Goal: Information Seeking & Learning: Learn about a topic

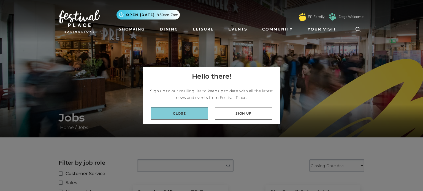
click at [201, 116] on link "Close" at bounding box center [180, 113] width 58 height 12
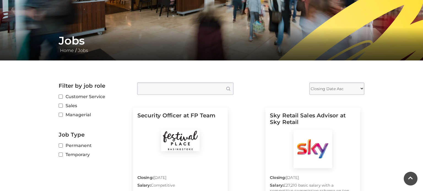
scroll to position [88, 0]
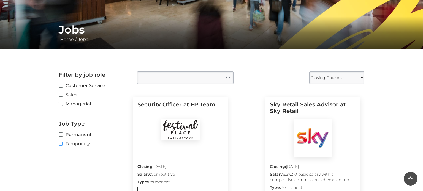
click at [62, 144] on input "Temporary" at bounding box center [61, 144] width 4 height 4
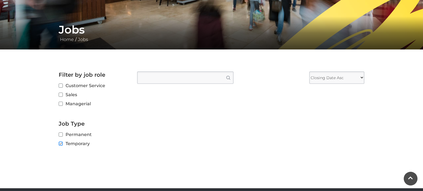
click at [62, 144] on input "Temporary" at bounding box center [61, 144] width 4 height 4
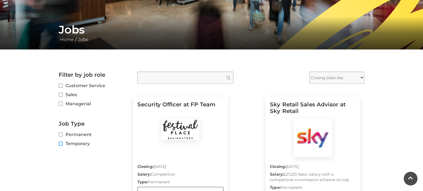
click at [62, 144] on input "Temporary" at bounding box center [61, 144] width 4 height 4
checkbox input "true"
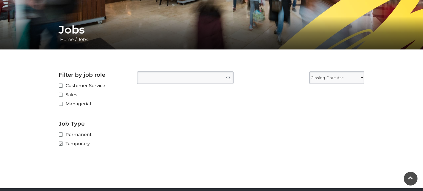
click at [62, 87] on label "Customer Service" at bounding box center [94, 85] width 70 height 7
click at [62, 87] on input "Customer Service" at bounding box center [61, 86] width 4 height 4
checkbox input "true"
click at [63, 93] on label "Sales" at bounding box center [94, 94] width 70 height 7
click at [62, 93] on input "Sales" at bounding box center [61, 95] width 4 height 4
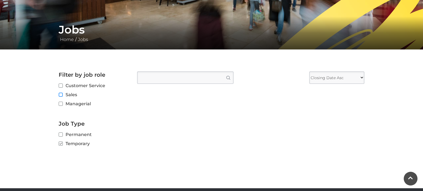
checkbox input "true"
checkbox input "false"
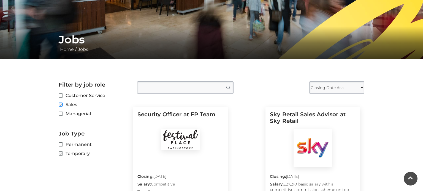
scroll to position [77, 0]
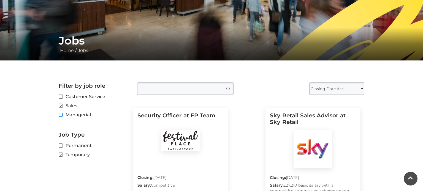
click at [60, 114] on input "Managerial" at bounding box center [61, 115] width 4 height 4
checkbox input "true"
checkbox input "false"
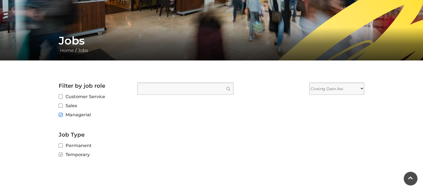
click at [61, 114] on input "Managerial" at bounding box center [61, 115] width 4 height 4
checkbox input "false"
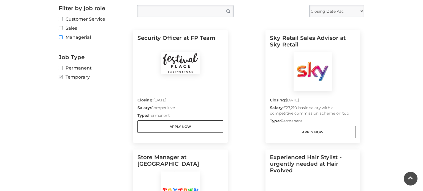
scroll to position [154, 0]
